Goal: Task Accomplishment & Management: Use online tool/utility

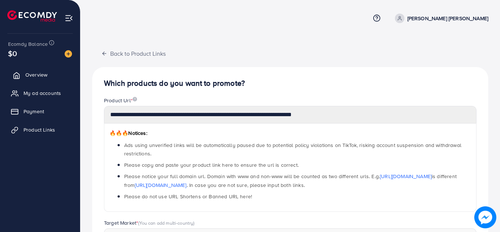
click at [32, 70] on link "Overview" at bounding box center [40, 75] width 69 height 15
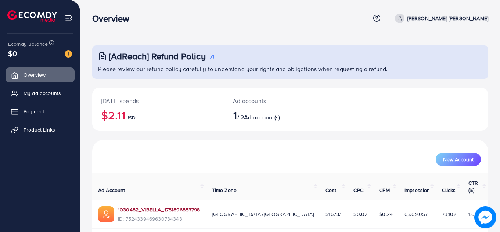
click at [167, 206] on link "1030482_VIBELLA_1751896853798" at bounding box center [159, 209] width 82 height 7
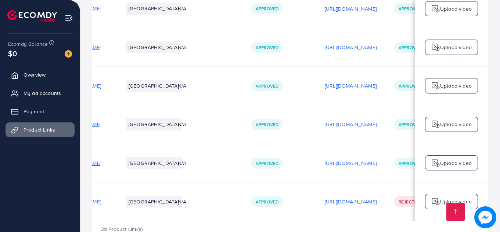
scroll to position [0, 186]
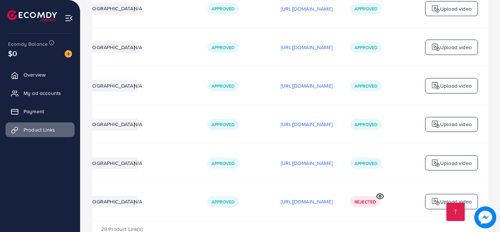
click at [383, 194] on icon at bounding box center [379, 196] width 7 height 5
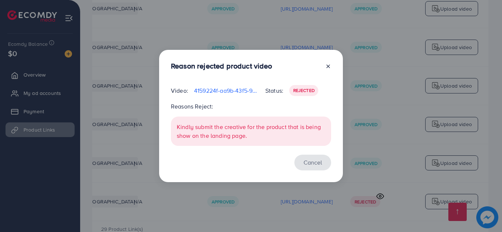
click at [314, 167] on button "Cancel" at bounding box center [312, 163] width 37 height 16
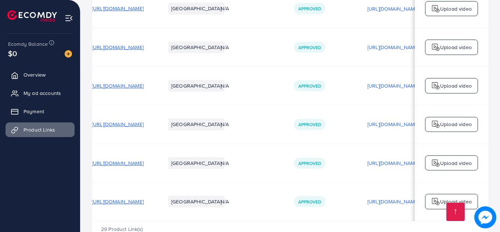
scroll to position [0, 0]
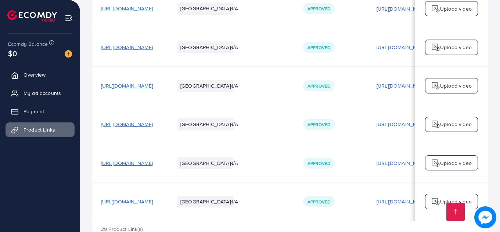
click at [153, 198] on span "[URL][DOMAIN_NAME]" at bounding box center [127, 201] width 52 height 7
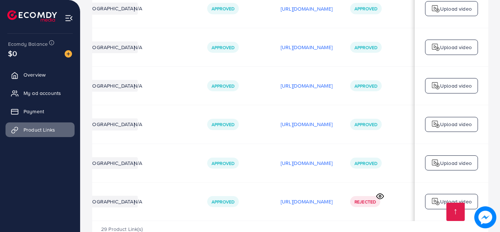
scroll to position [0, 186]
click at [442, 159] on p "Upload video" at bounding box center [456, 163] width 32 height 9
click at [438, 159] on img at bounding box center [435, 163] width 9 height 9
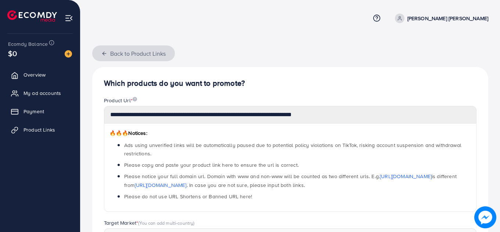
click at [101, 53] on icon "button" at bounding box center [104, 54] width 6 height 6
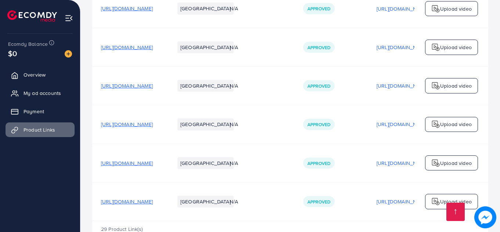
scroll to position [0, 186]
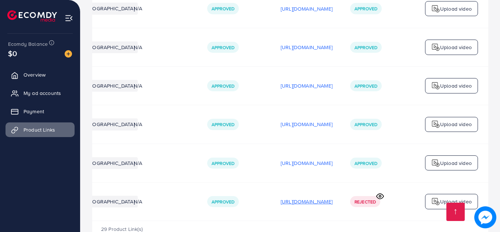
click at [296, 198] on p "[URL][DOMAIN_NAME]" at bounding box center [307, 202] width 52 height 9
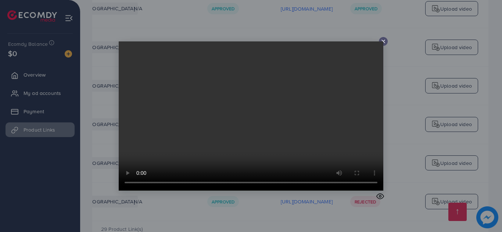
click at [383, 43] on video at bounding box center [251, 116] width 264 height 149
click at [381, 41] on icon at bounding box center [383, 42] width 6 height 6
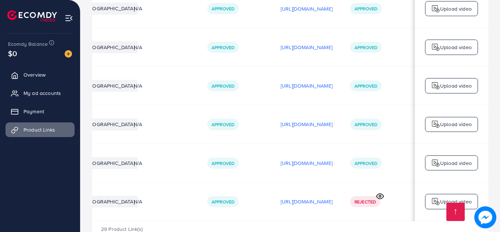
scroll to position [0, 178]
click at [471, 159] on p "Upload video" at bounding box center [456, 163] width 32 height 9
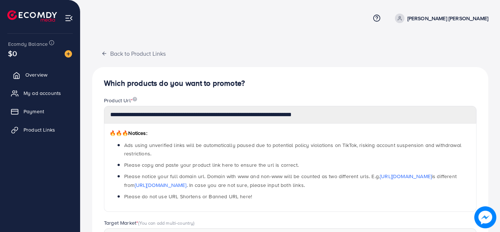
click at [44, 76] on span "Overview" at bounding box center [36, 74] width 22 height 7
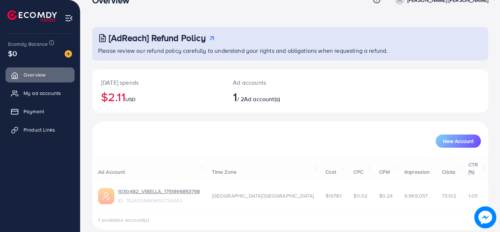
scroll to position [20, 0]
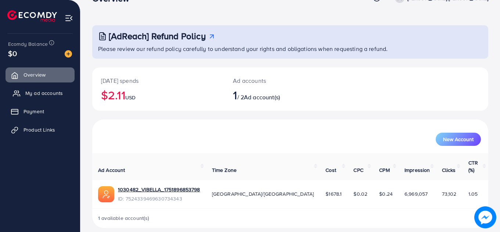
click at [62, 92] on span "My ad accounts" at bounding box center [43, 93] width 37 height 7
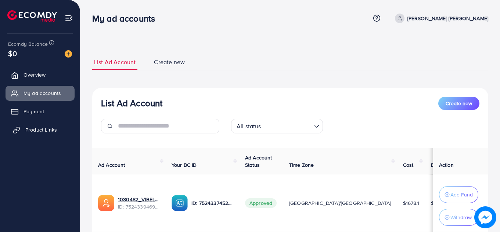
click at [53, 133] on span "Product Links" at bounding box center [41, 129] width 32 height 7
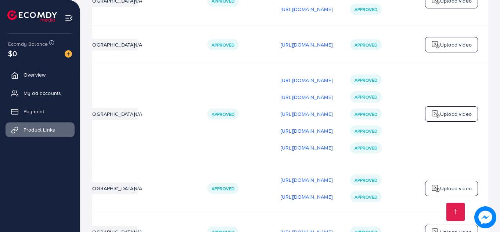
scroll to position [0, 186]
click at [429, 118] on div "Upload video" at bounding box center [451, 114] width 53 height 15
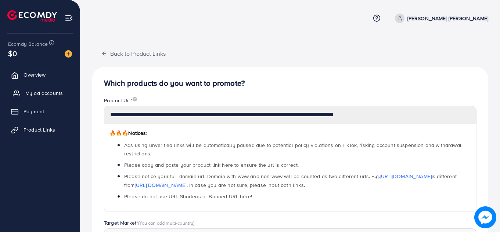
click at [53, 98] on link "My ad accounts" at bounding box center [40, 93] width 69 height 15
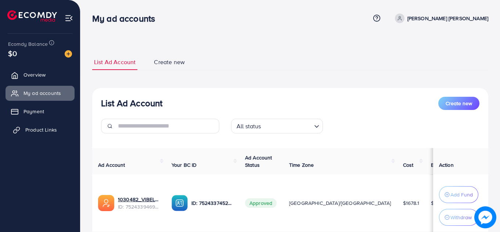
click at [47, 130] on span "Product Links" at bounding box center [41, 129] width 32 height 7
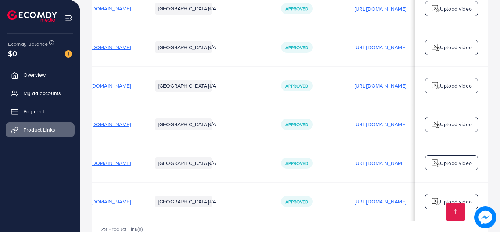
scroll to position [0, 186]
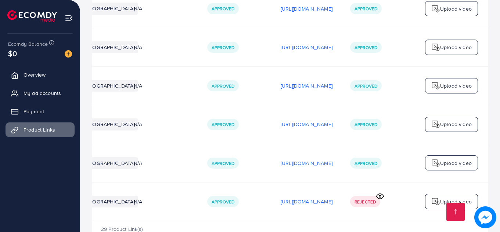
click at [459, 120] on p "Upload video" at bounding box center [456, 124] width 32 height 9
